Goal: Information Seeking & Learning: Stay updated

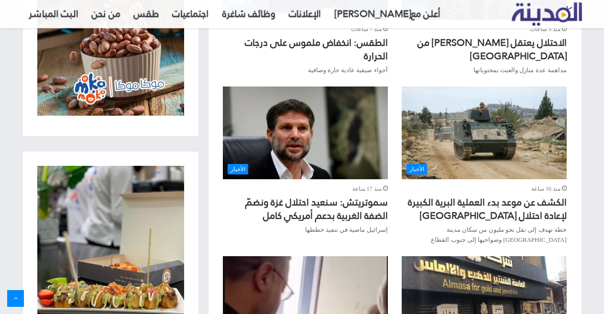
scroll to position [670, 0]
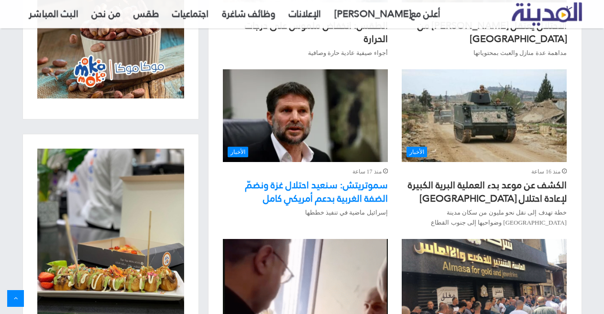
click at [318, 176] on link "سموتريتش: سنعيد احتلال غزة ونضمّ الضفة الغربية بدعم أمريكي كامل" at bounding box center [316, 192] width 143 height 32
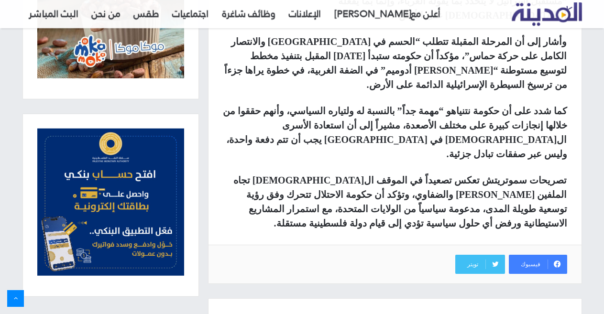
scroll to position [670, 0]
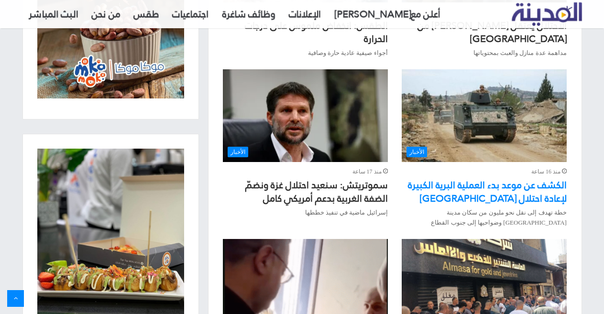
click at [478, 176] on link "الكشف عن موعد بدء العملية البرية الكبيرة لإعادة احتلال [GEOGRAPHIC_DATA]" at bounding box center [487, 192] width 159 height 32
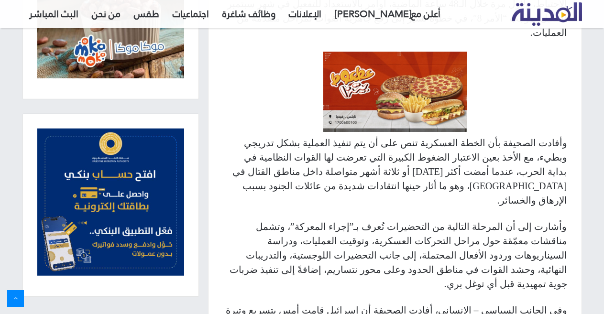
scroll to position [574, 0]
